Goal: Book appointment/travel/reservation

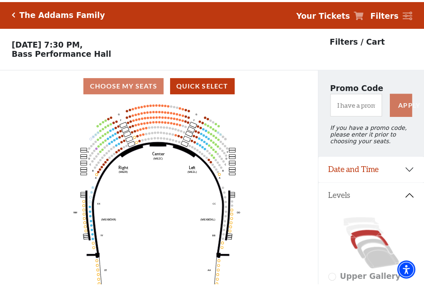
scroll to position [39, 0]
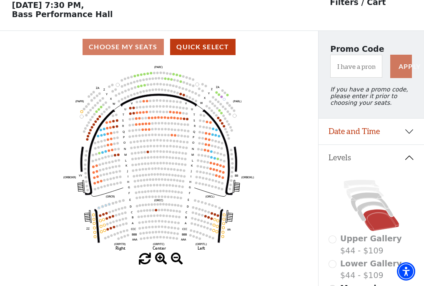
scroll to position [39, 0]
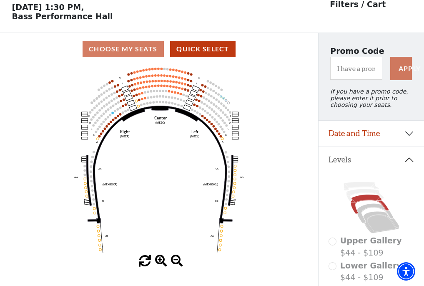
scroll to position [39, 0]
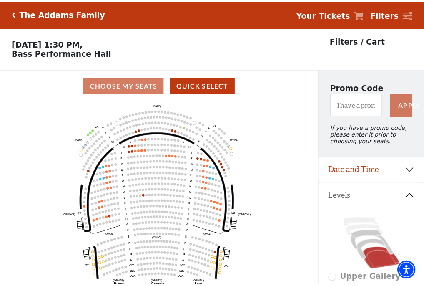
scroll to position [39, 0]
